Goal: Task Accomplishment & Management: Manage account settings

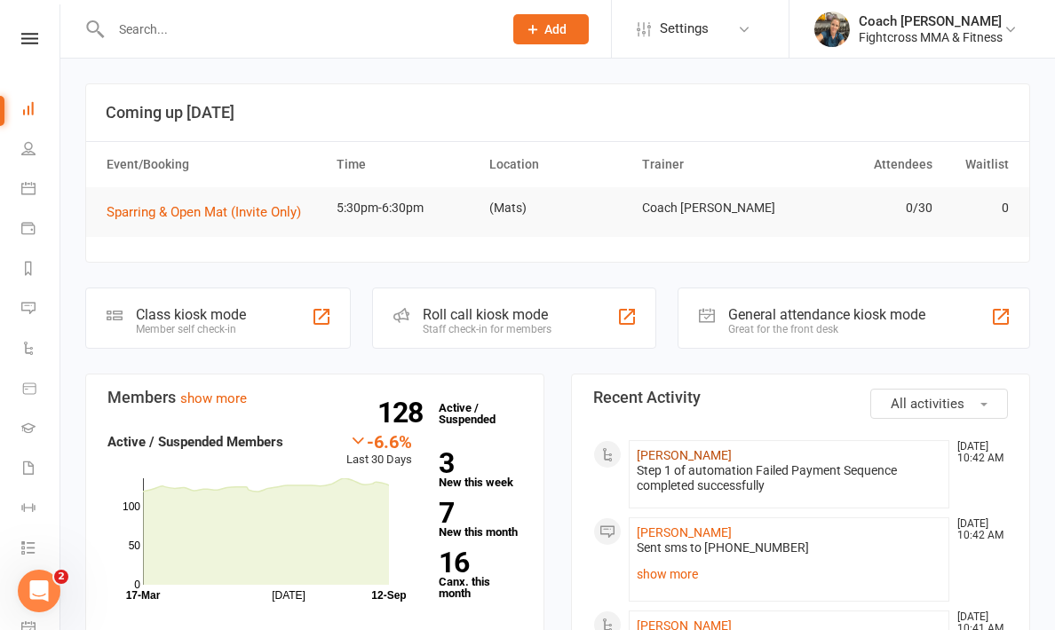
click at [653, 458] on link "[PERSON_NAME]" at bounding box center [684, 455] width 95 height 14
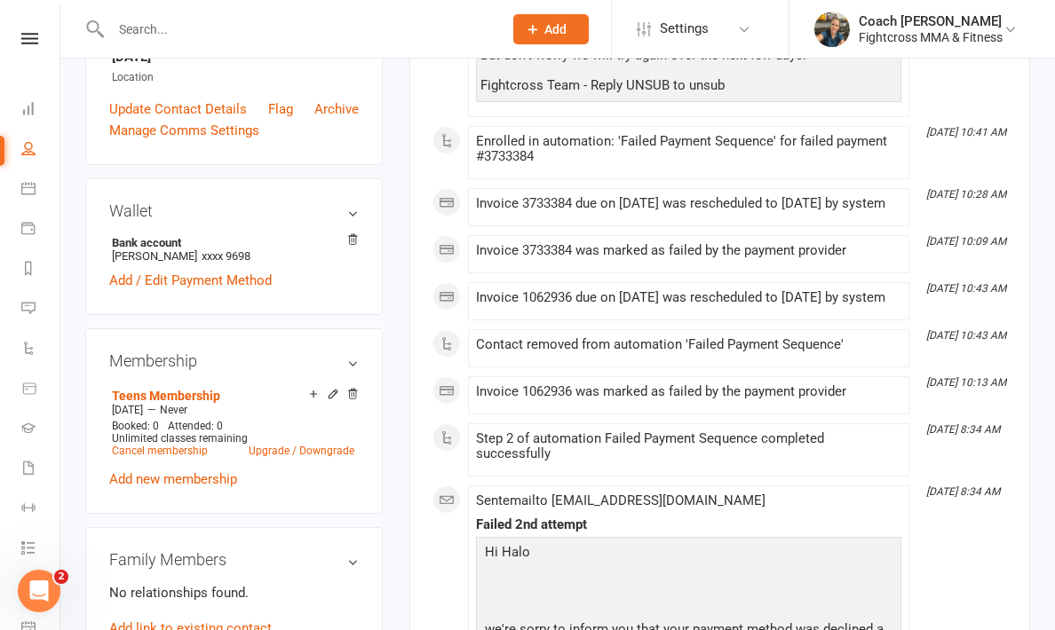
scroll to position [453, 0]
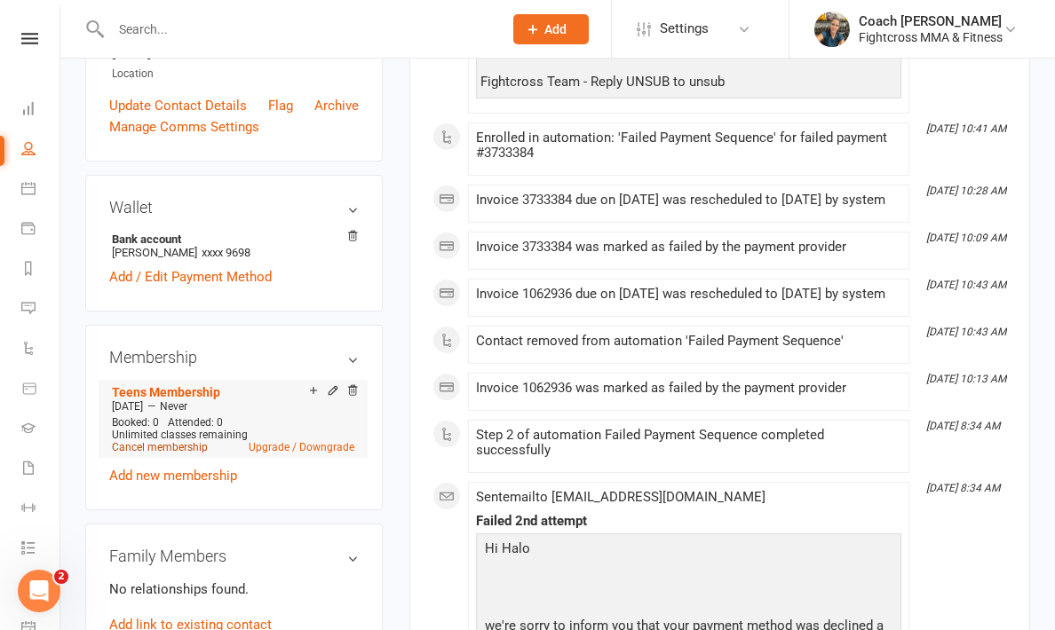
click at [163, 445] on link "Cancel membership" at bounding box center [160, 447] width 96 height 12
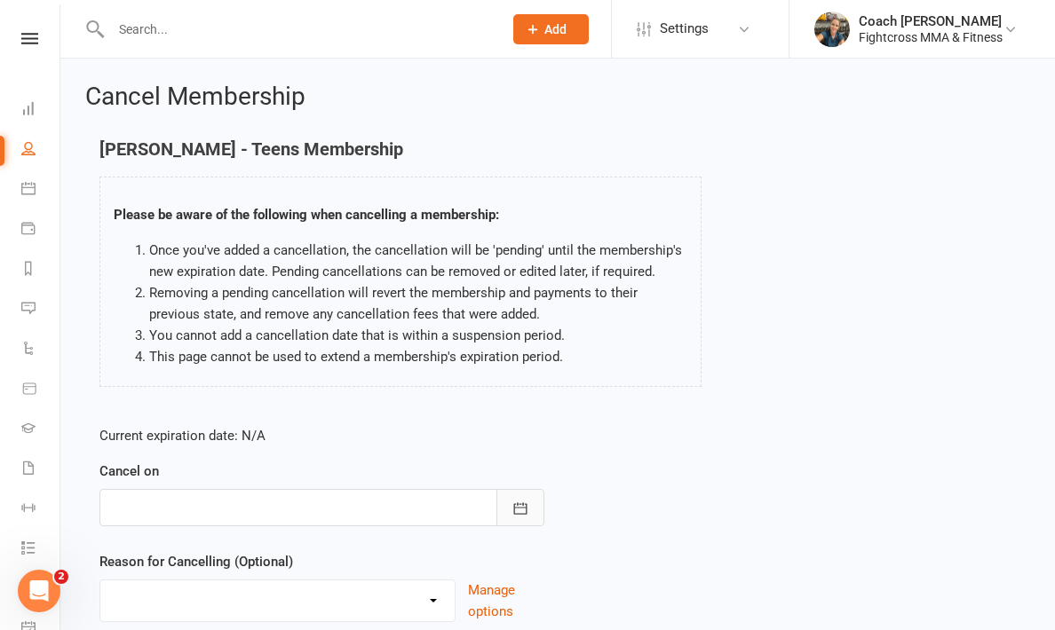
click at [515, 504] on icon "button" at bounding box center [520, 509] width 18 height 18
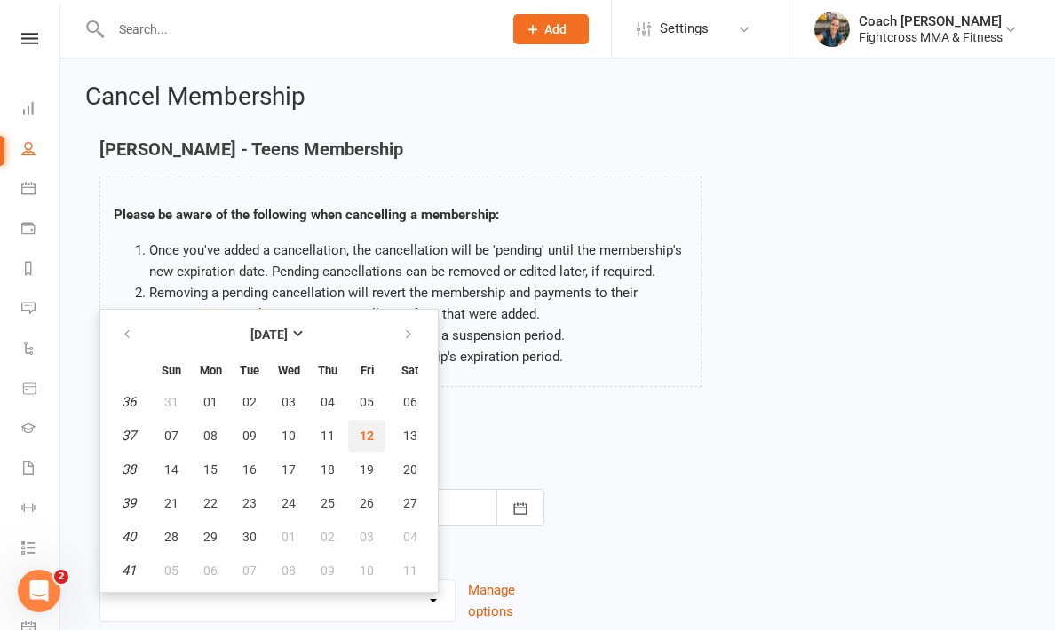
click at [369, 434] on span "12" at bounding box center [367, 436] width 14 height 14
type input "[DATE]"
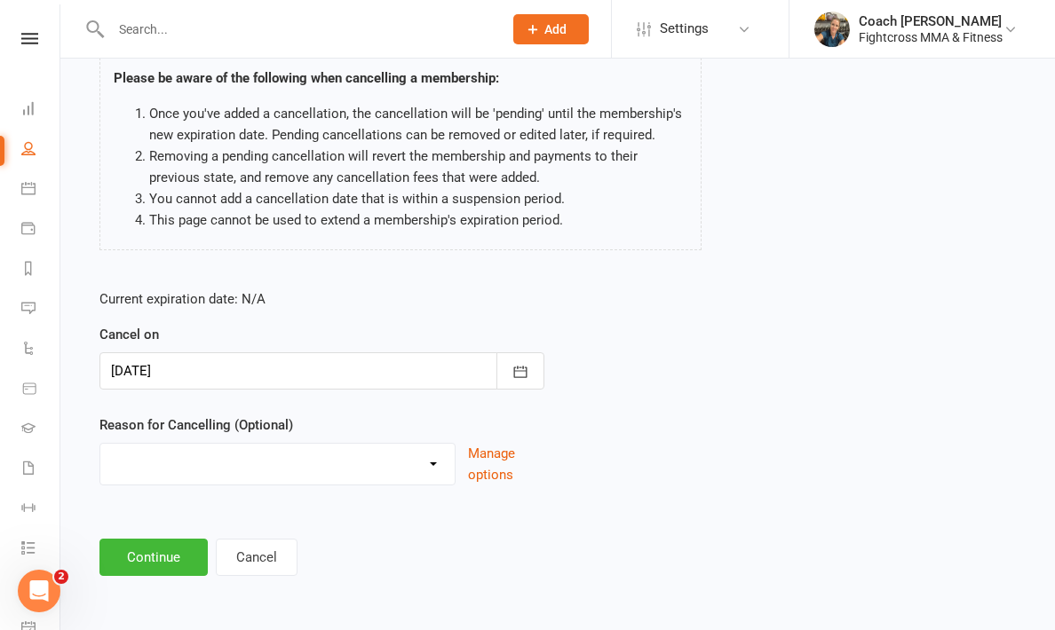
scroll to position [151, 0]
select select "3"
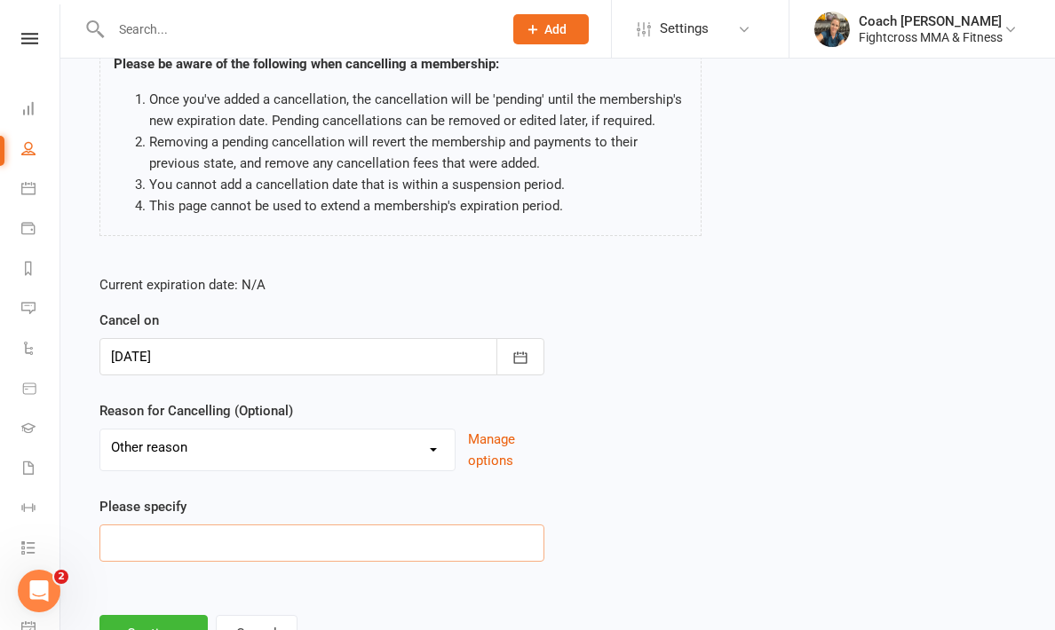
click at [170, 549] on input at bounding box center [321, 543] width 445 height 37
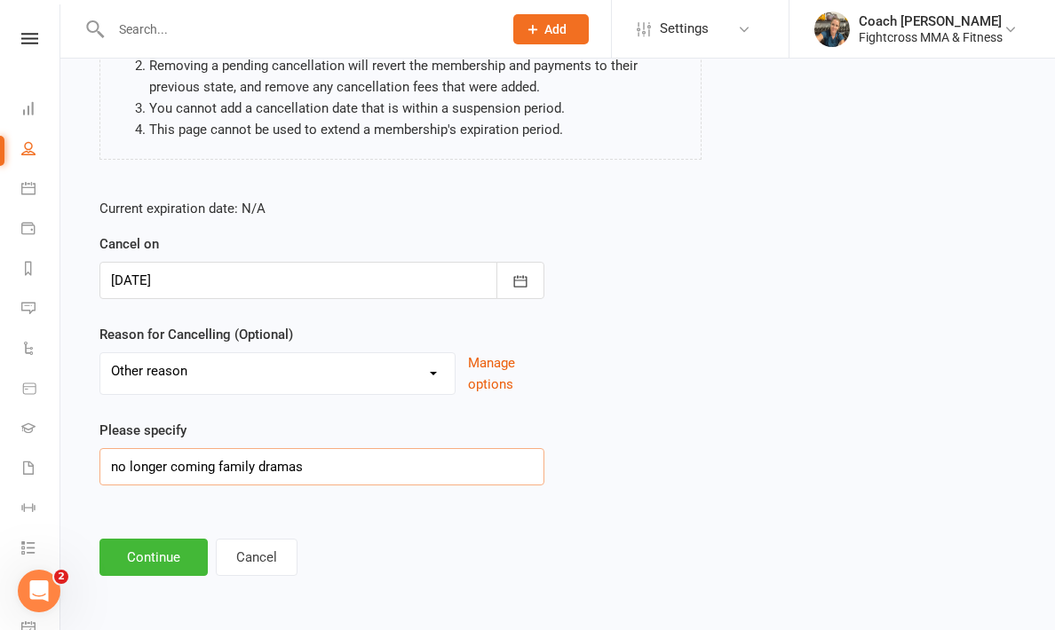
scroll to position [232, 0]
type input "no longer coming family dramas"
click at [131, 551] on button "Continue" at bounding box center [153, 557] width 108 height 37
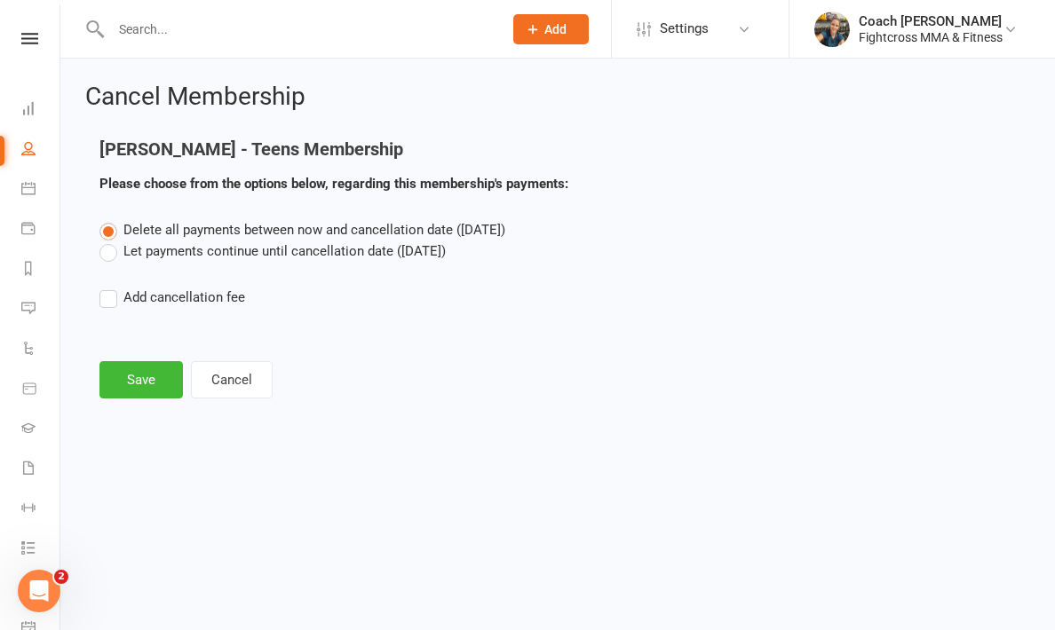
scroll to position [0, 0]
click at [141, 378] on button "Save" at bounding box center [140, 379] width 83 height 37
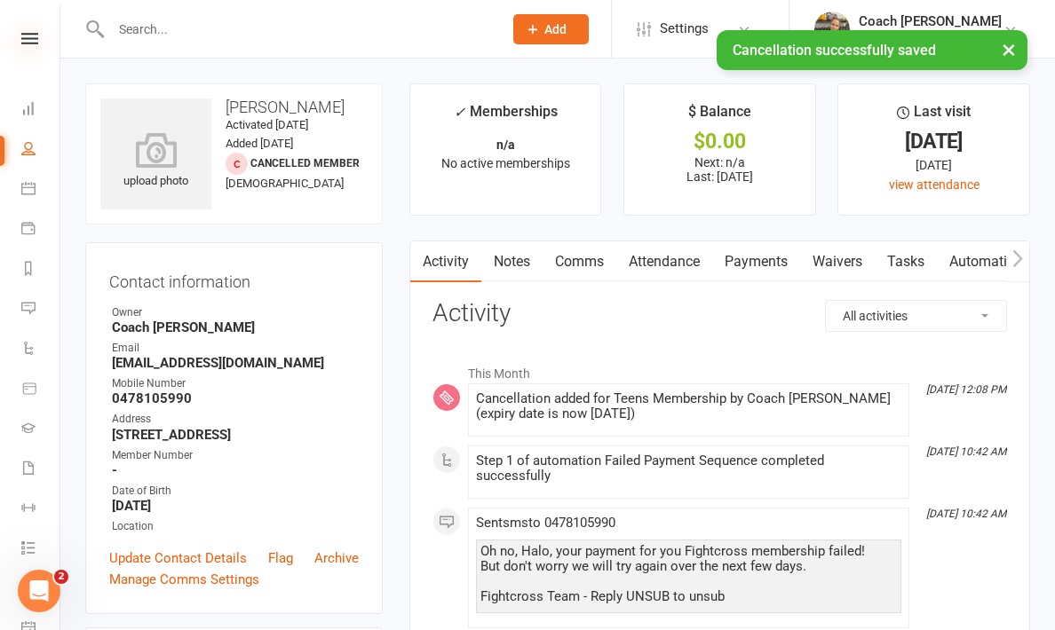
click at [31, 44] on icon at bounding box center [29, 39] width 17 height 12
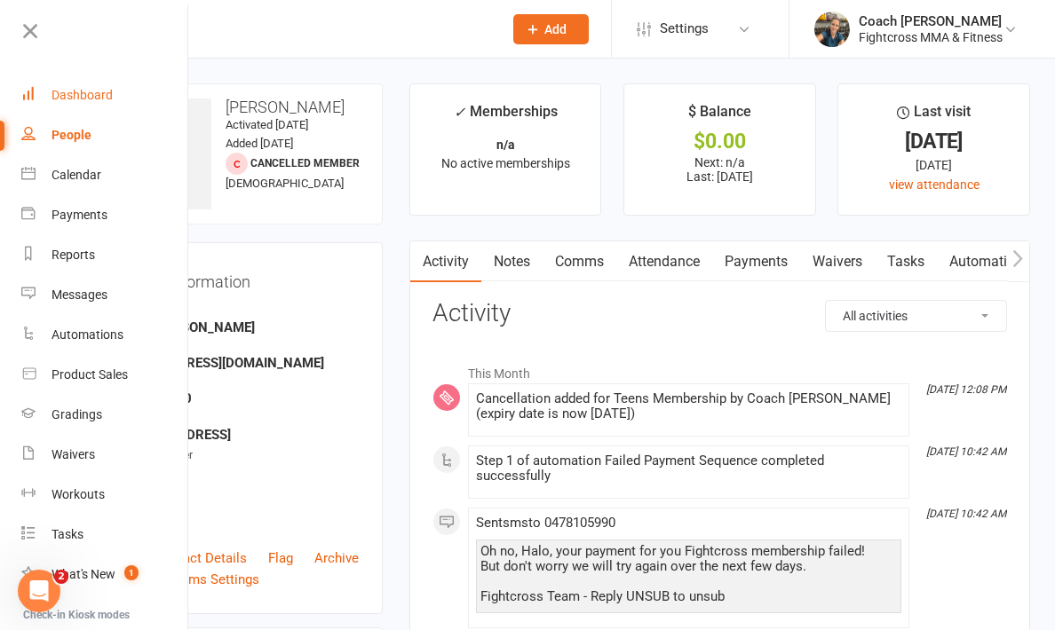
click at [84, 97] on div "Dashboard" at bounding box center [81, 95] width 61 height 14
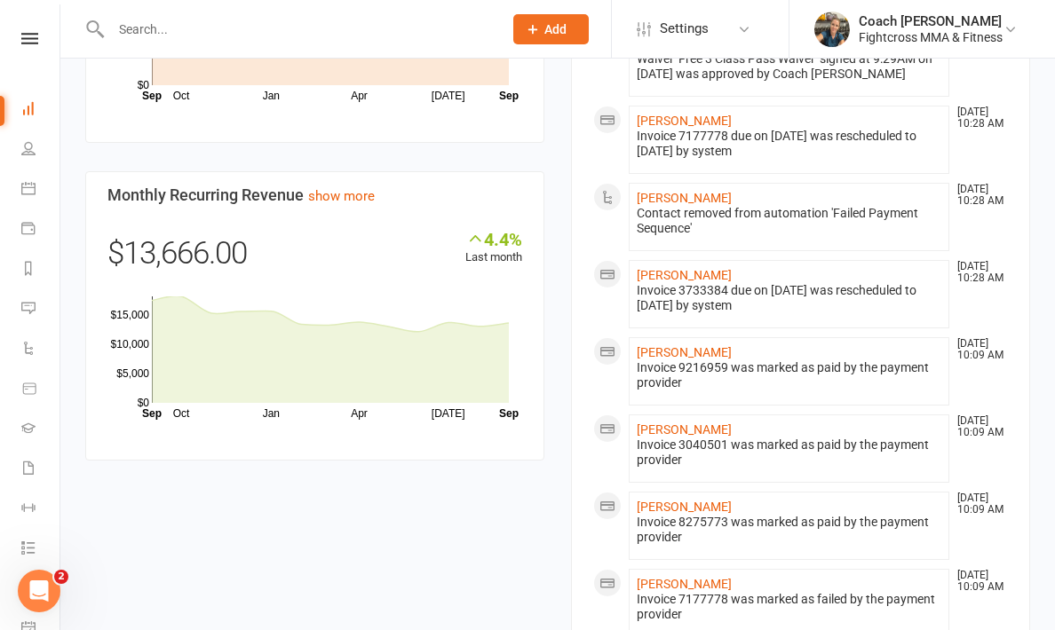
scroll to position [1141, 0]
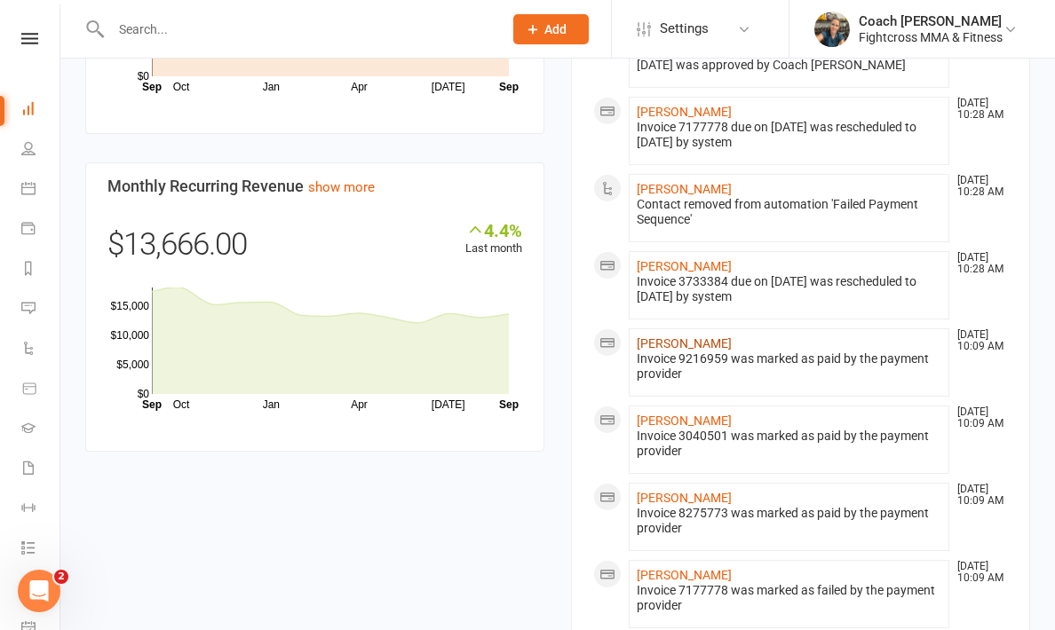
click at [652, 347] on link "[PERSON_NAME]" at bounding box center [684, 343] width 95 height 14
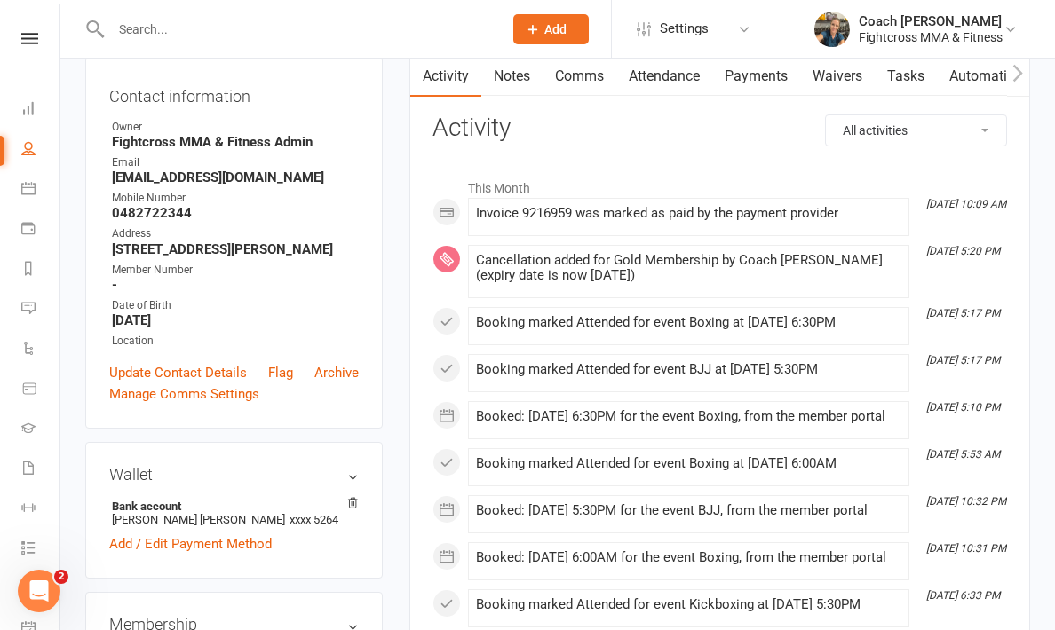
scroll to position [169, 0]
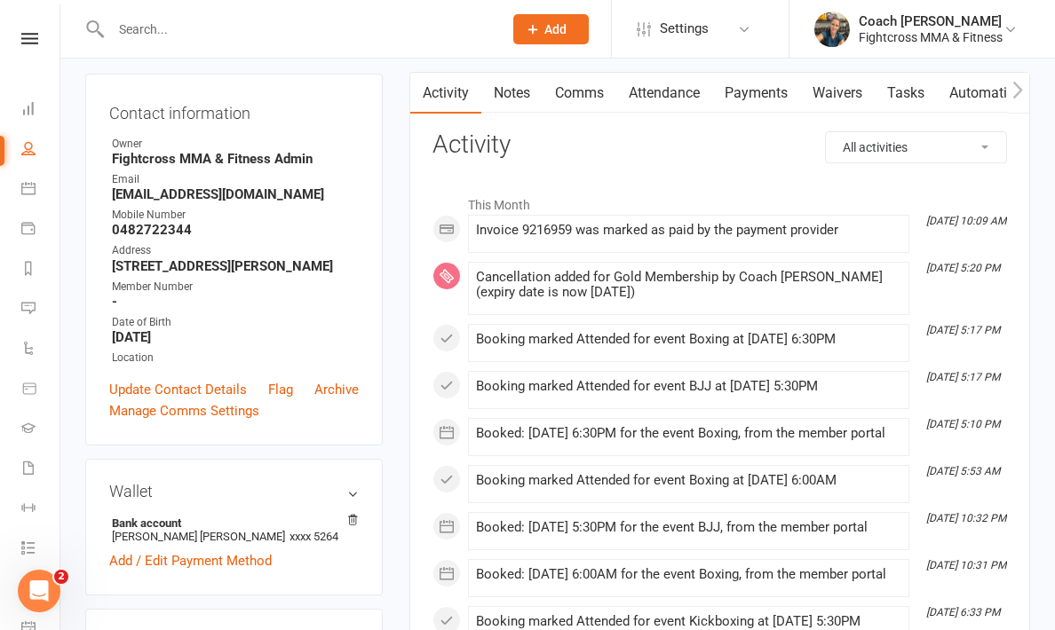
click at [764, 91] on link "Payments" at bounding box center [756, 93] width 88 height 41
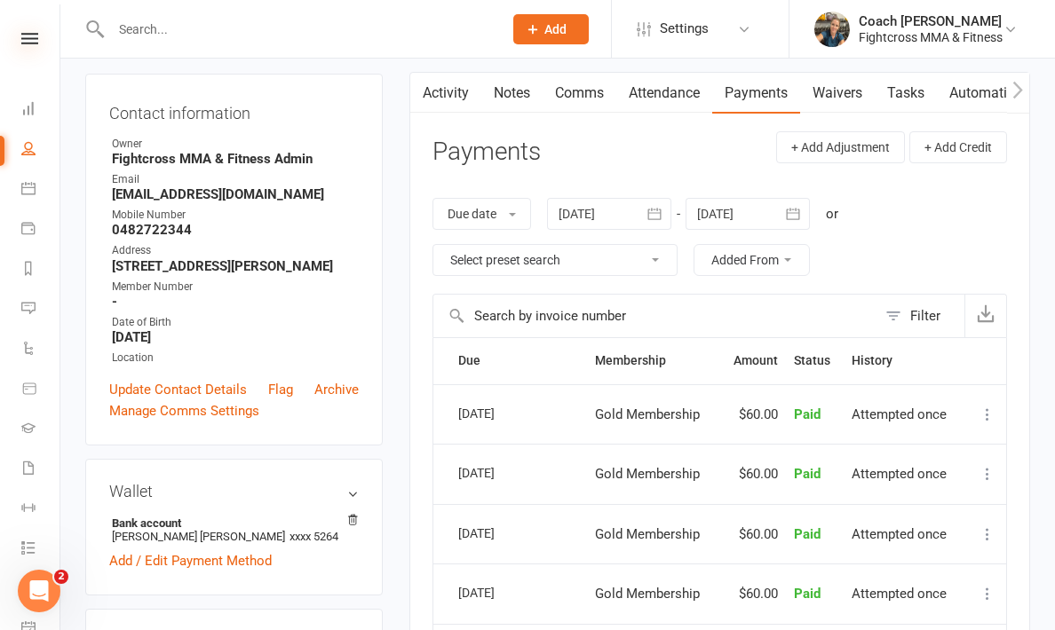
click at [27, 37] on icon at bounding box center [29, 39] width 17 height 12
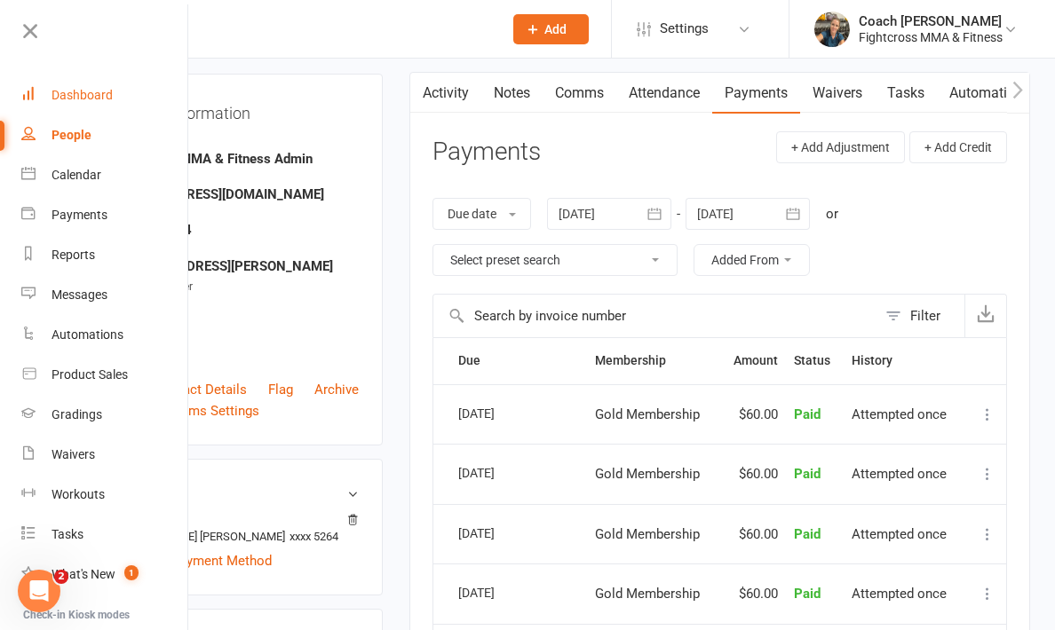
click at [71, 91] on div "Dashboard" at bounding box center [81, 95] width 61 height 14
